Goal: Find specific page/section: Find specific page/section

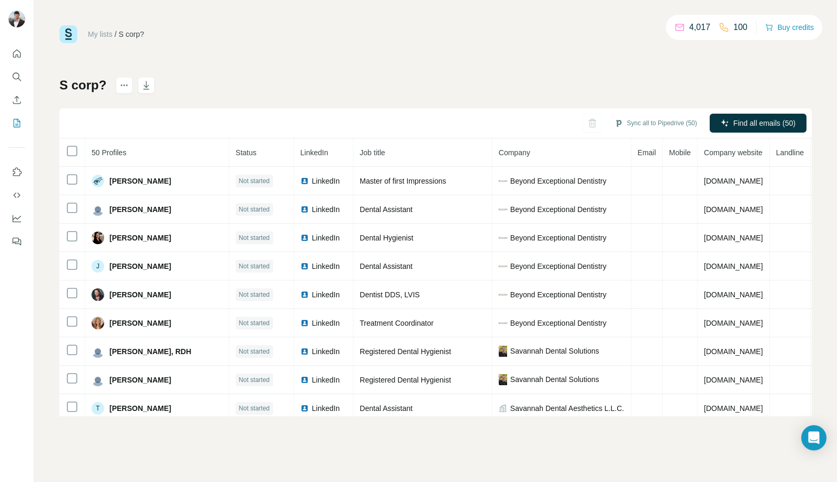
scroll to position [59, 0]
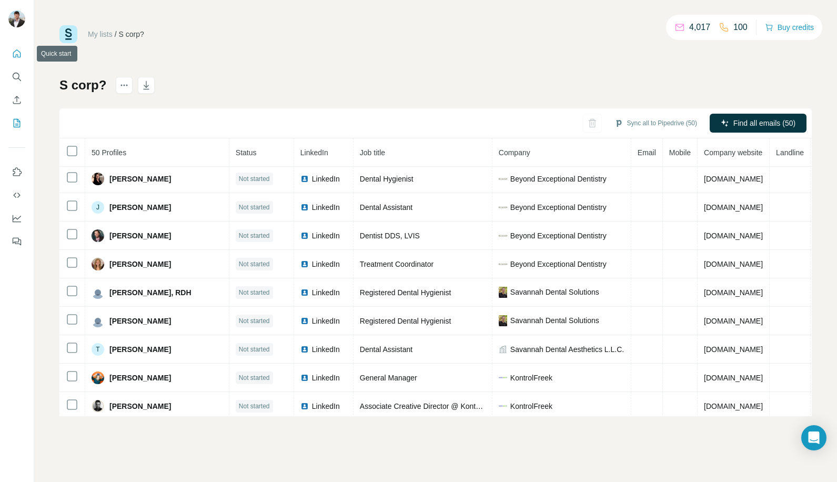
click at [16, 56] on icon "Quick start" at bounding box center [17, 53] width 11 height 11
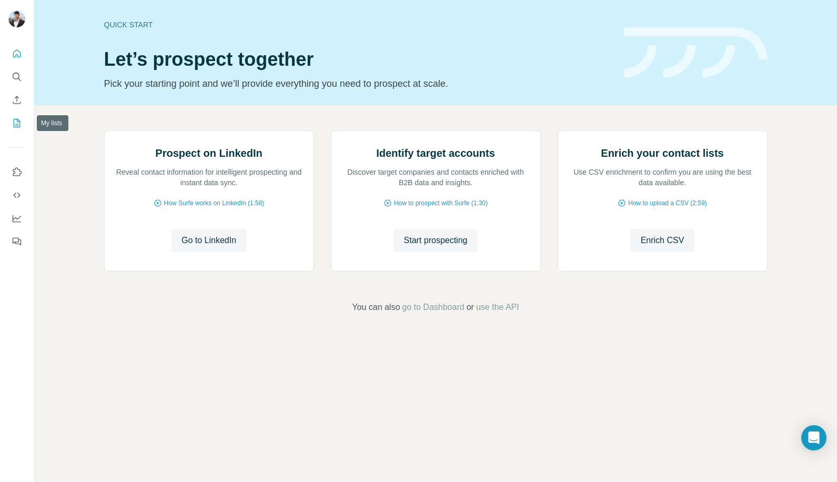
click at [22, 116] on button "My lists" at bounding box center [16, 123] width 17 height 19
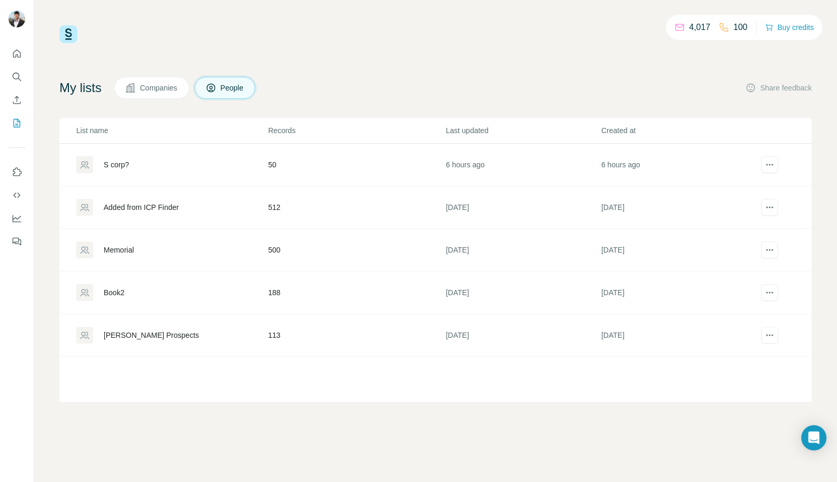
click at [124, 251] on div "Memorial" at bounding box center [119, 250] width 31 height 11
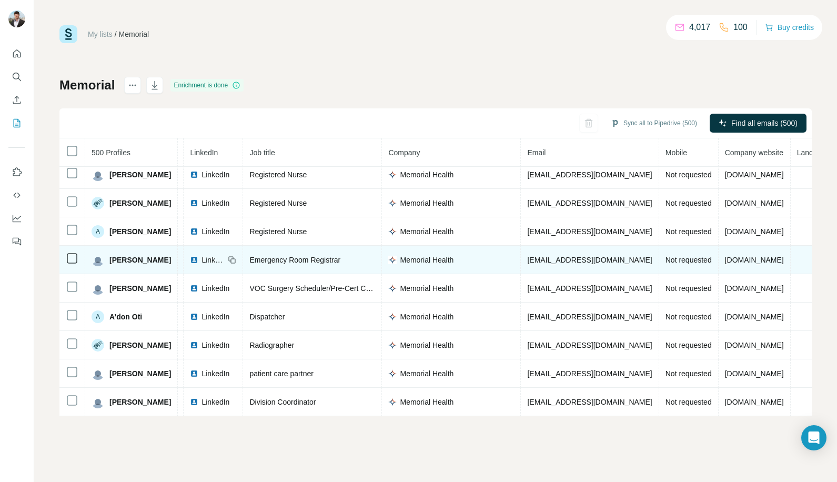
scroll to position [34, 62]
